Goal: Information Seeking & Learning: Understand process/instructions

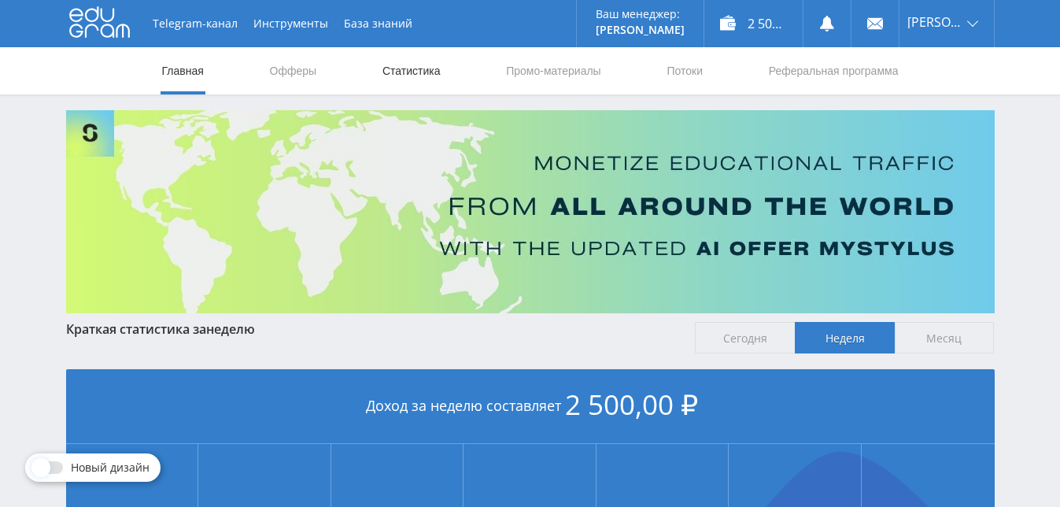
click at [401, 68] on link "Статистика" at bounding box center [411, 70] width 61 height 47
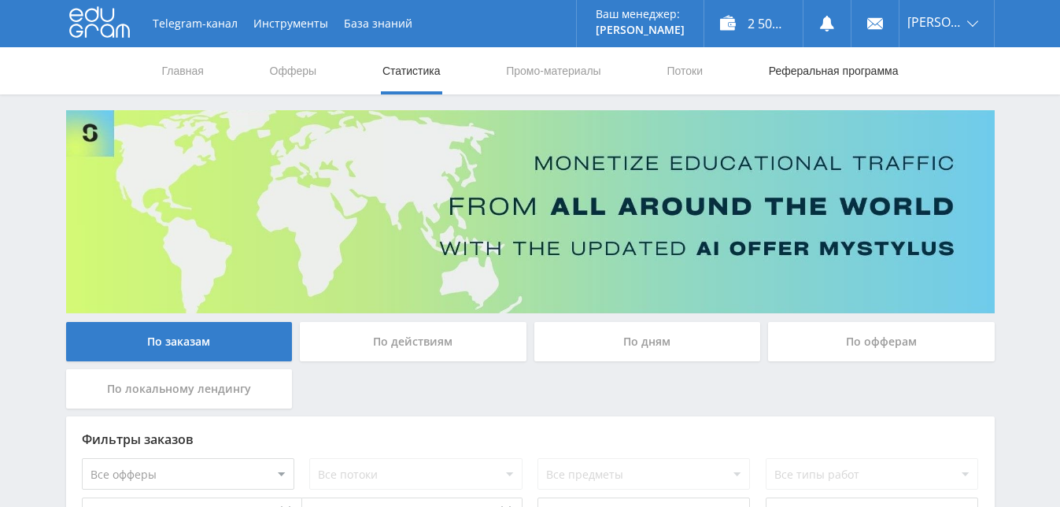
click at [804, 71] on link "Реферальная программа" at bounding box center [833, 70] width 133 height 47
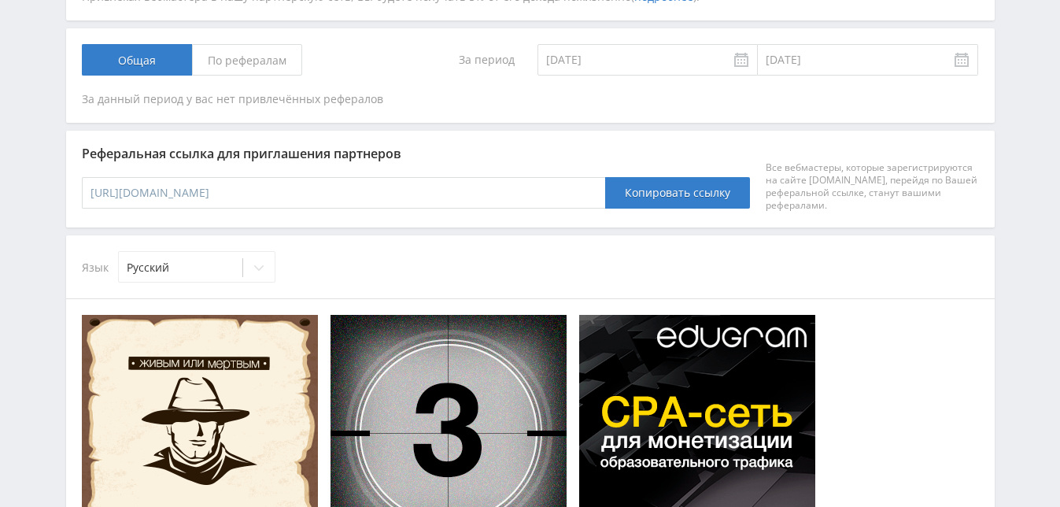
scroll to position [312, 0]
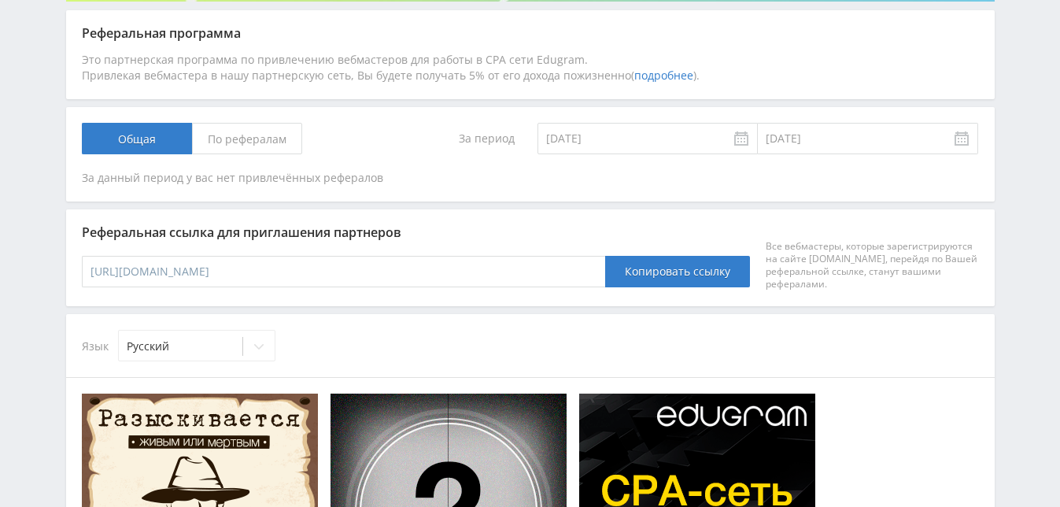
click at [272, 140] on span "По рефералам" at bounding box center [247, 138] width 110 height 31
click at [0, 0] on input "По рефералам" at bounding box center [0, 0] width 0 height 0
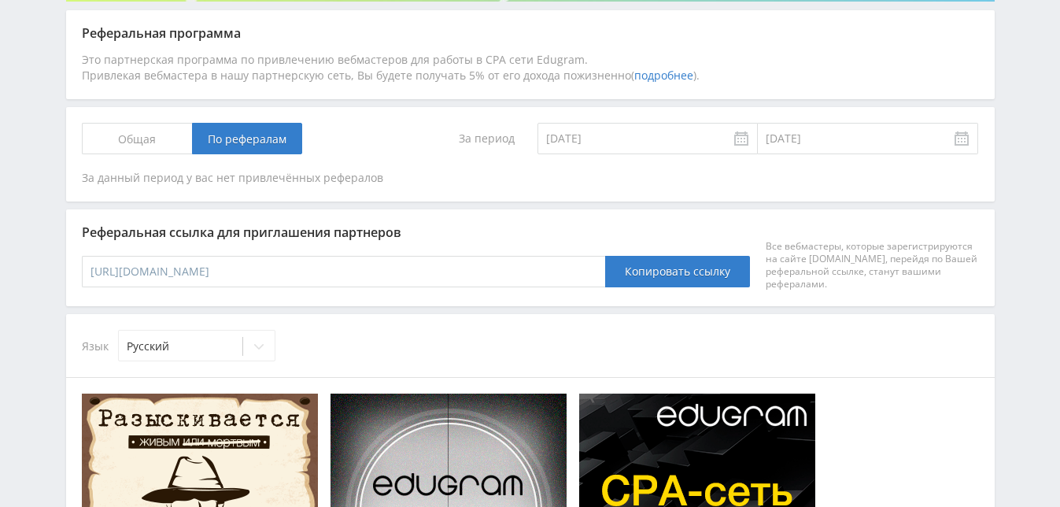
click at [672, 76] on link "подробнее" at bounding box center [663, 75] width 59 height 15
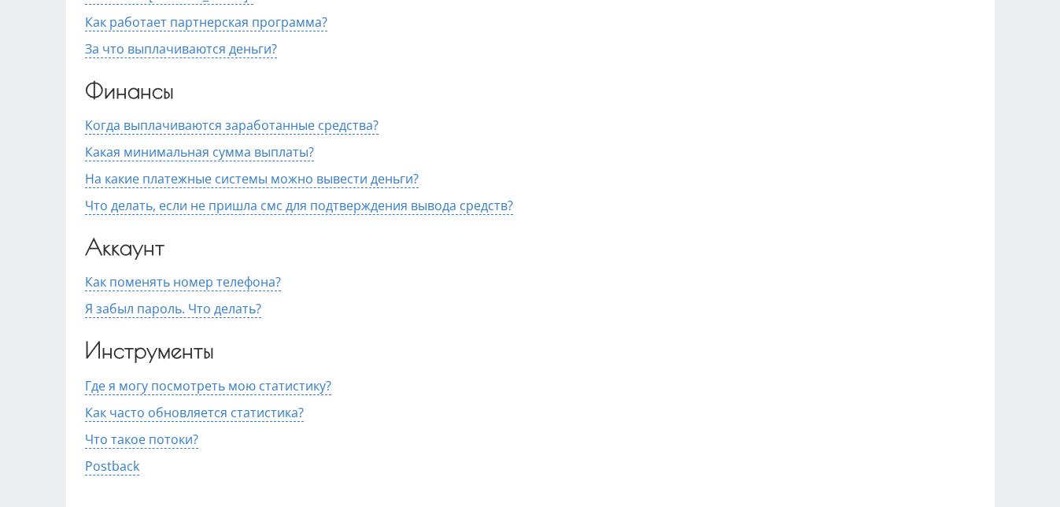
scroll to position [313, 0]
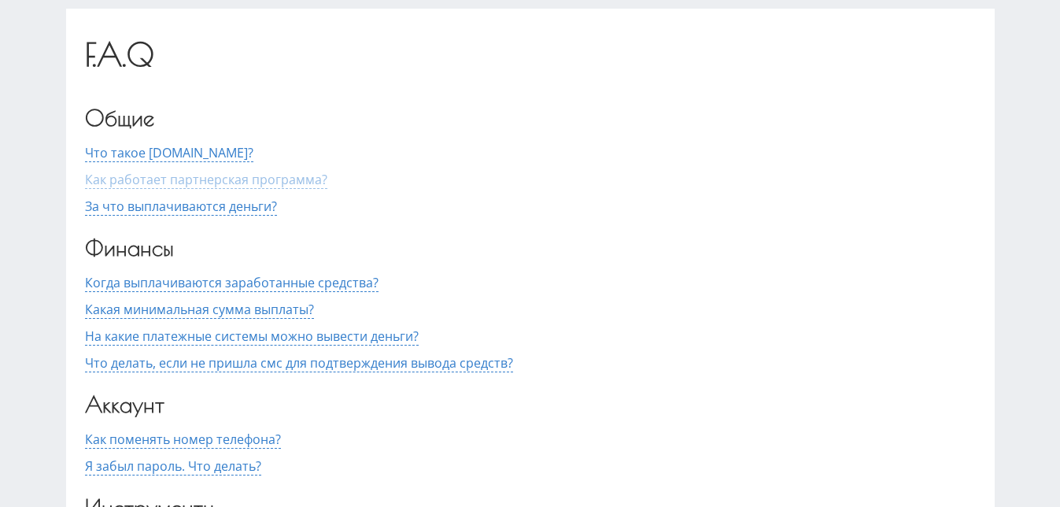
click at [307, 181] on span "Как работает партнерская программа?" at bounding box center [206, 180] width 242 height 18
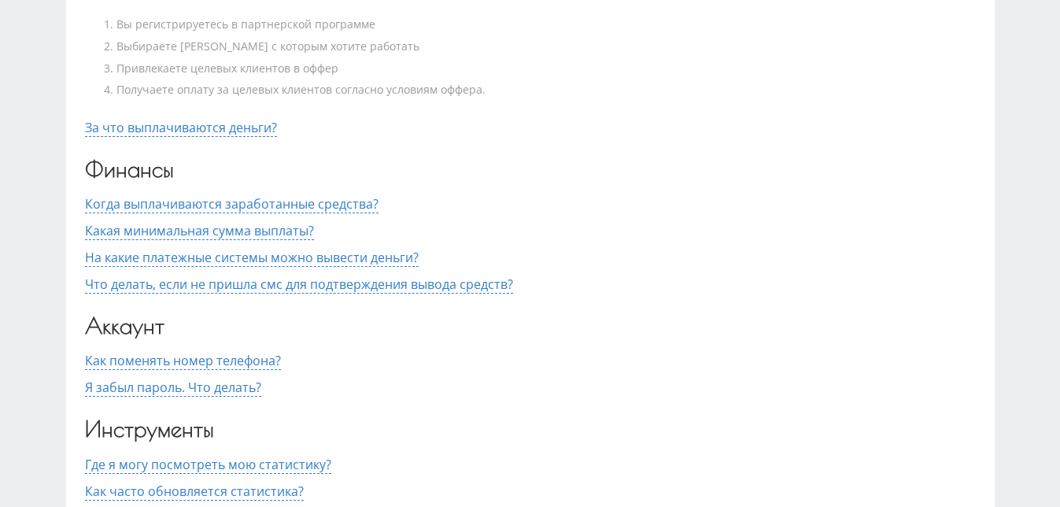
scroll to position [431, 0]
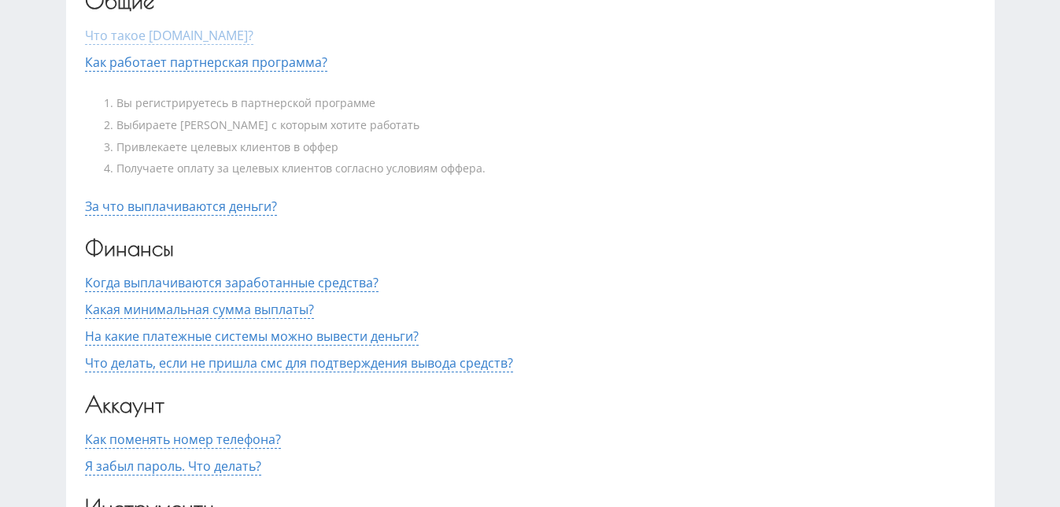
click at [167, 39] on span "Что такое [DOMAIN_NAME]?" at bounding box center [169, 36] width 168 height 18
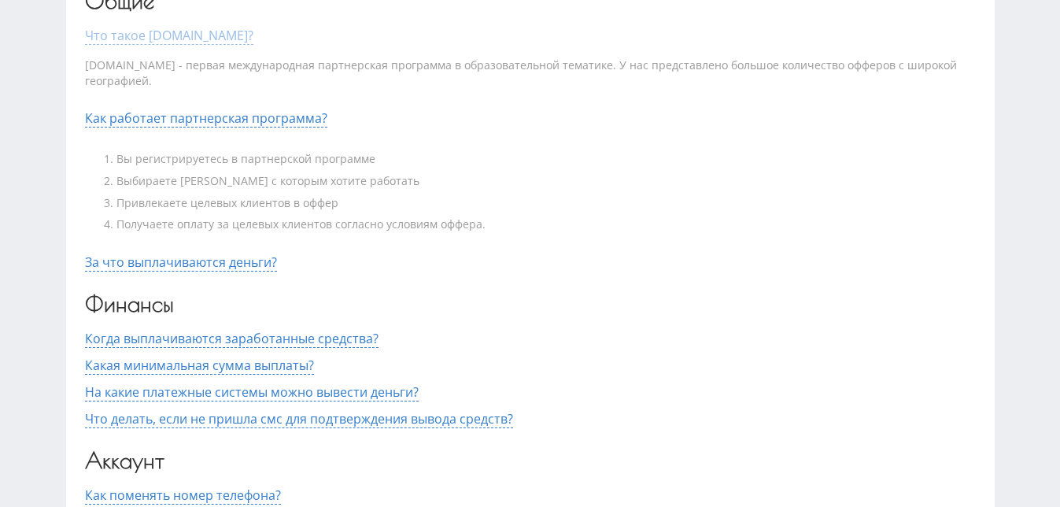
click at [217, 39] on span "Что такое [DOMAIN_NAME]?" at bounding box center [169, 36] width 168 height 18
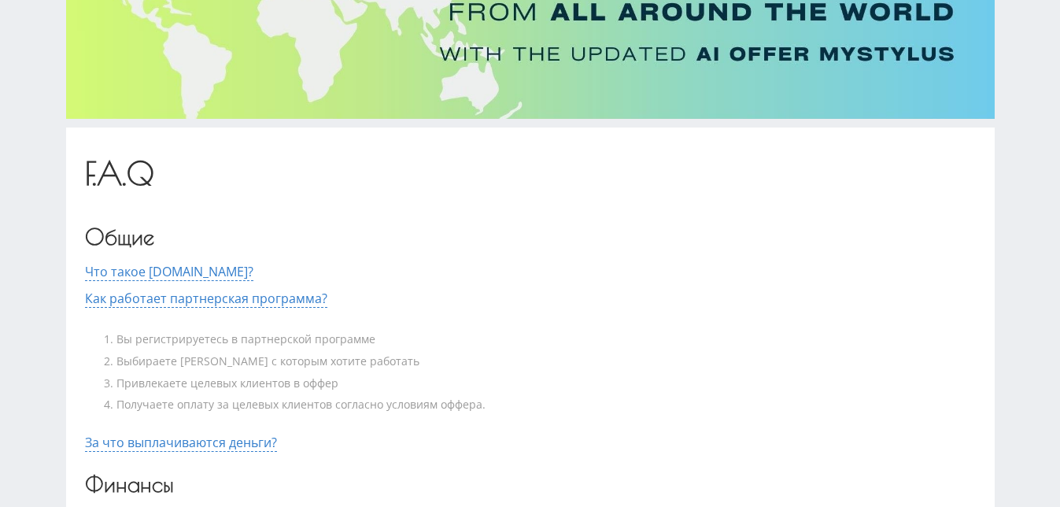
scroll to position [0, 0]
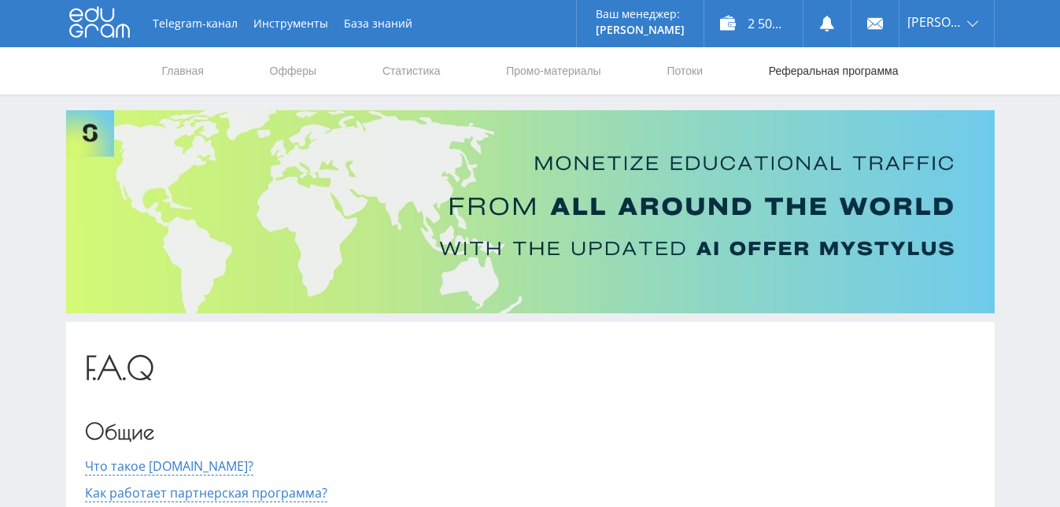
click at [782, 72] on link "Реферальная программа" at bounding box center [833, 70] width 133 height 47
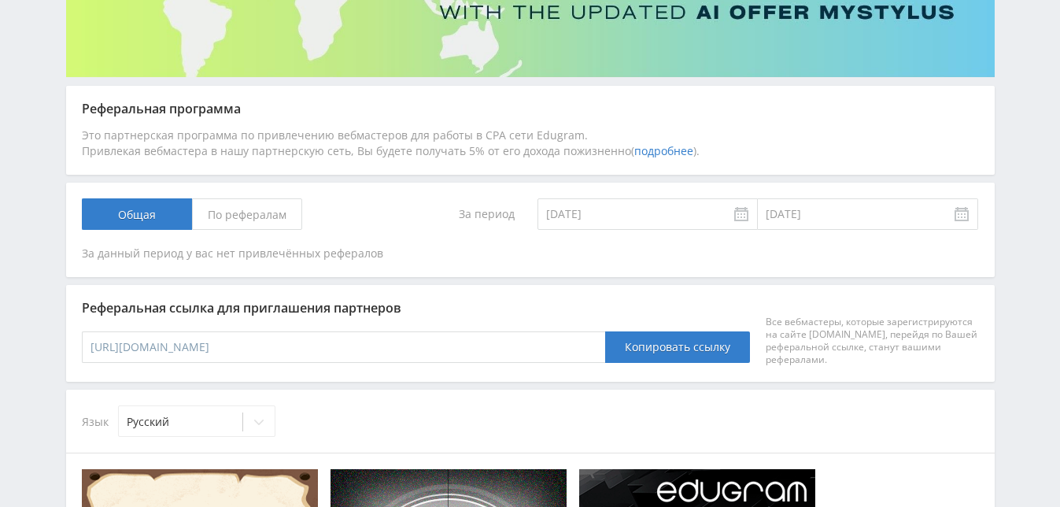
scroll to position [315, 0]
